Goal: Subscribe to service/newsletter

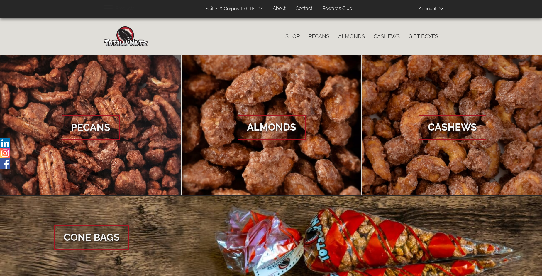
scroll to position [877, 0]
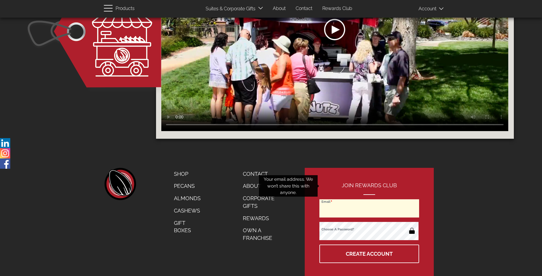
click at [370, 199] on input "Email" at bounding box center [370, 208] width 100 height 18
type input "[EMAIL_ADDRESS][DOMAIN_NAME]"
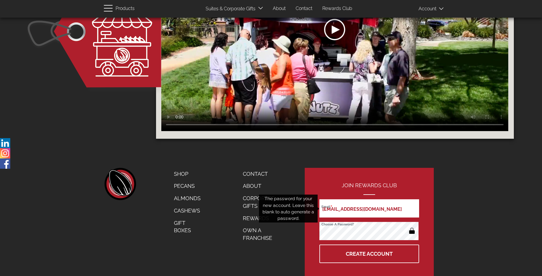
scroll to position [0, 0]
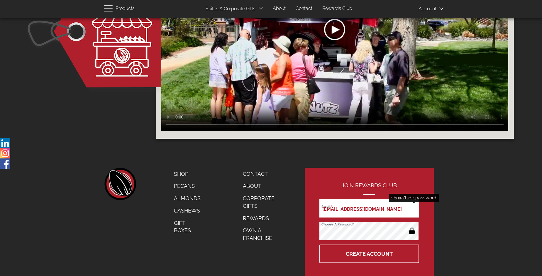
click at [412, 226] on button "button" at bounding box center [411, 230] width 11 height 9
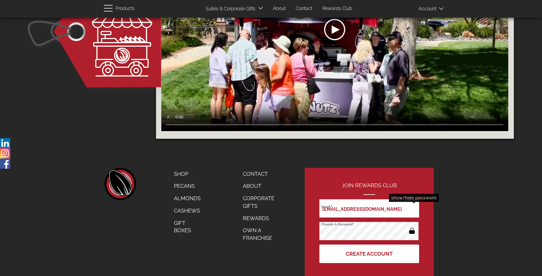
click at [370, 244] on button "Create Account" at bounding box center [370, 253] width 100 height 18
